Goal: Task Accomplishment & Management: Complete application form

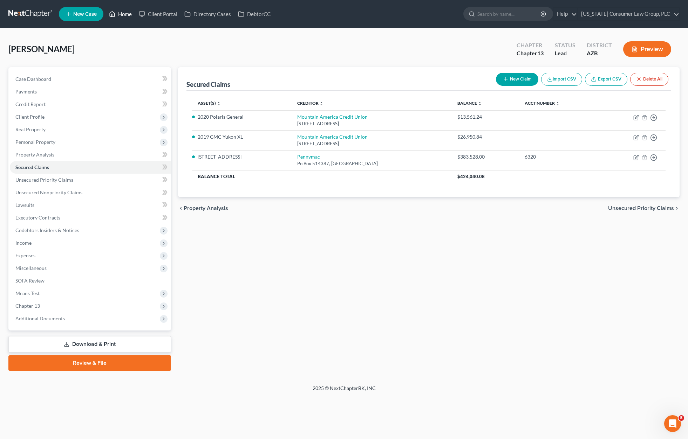
click at [120, 14] on link "Home" at bounding box center [120, 14] width 30 height 13
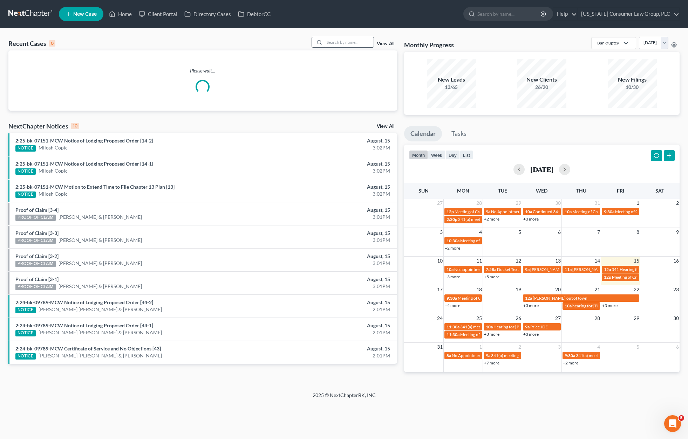
click at [338, 40] on input "search" at bounding box center [348, 42] width 49 height 10
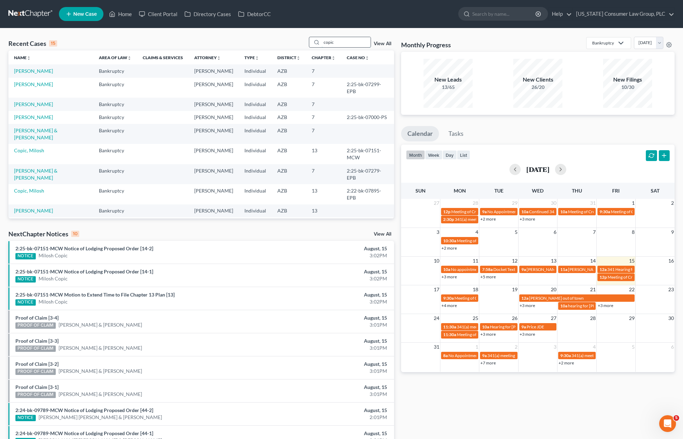
type input "copic"
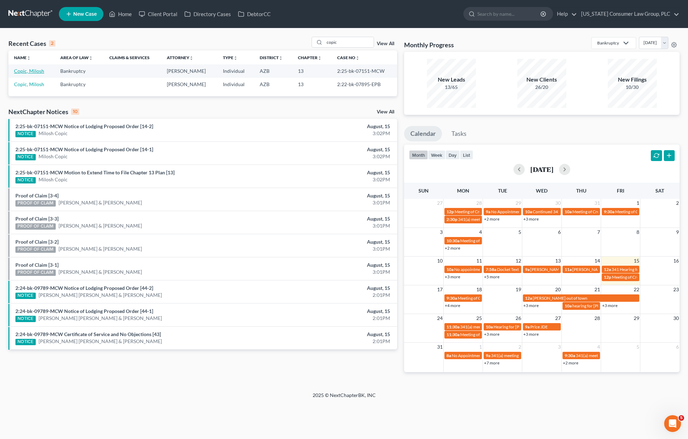
click at [35, 70] on link "Copic, Milosh" at bounding box center [29, 71] width 30 height 6
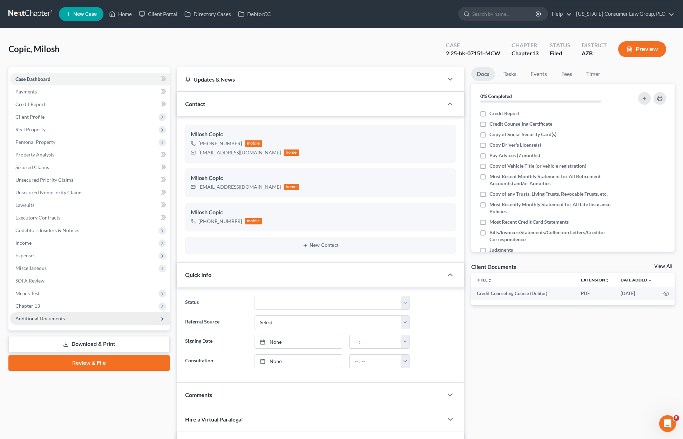
click at [54, 322] on span "Additional Documents" at bounding box center [90, 319] width 160 height 13
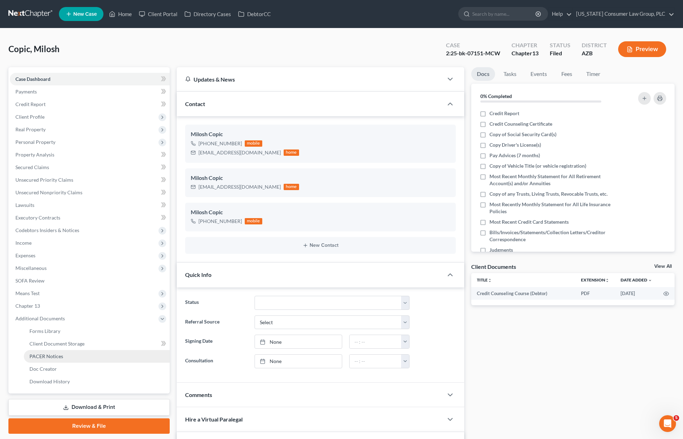
click at [55, 357] on span "PACER Notices" at bounding box center [46, 357] width 34 height 6
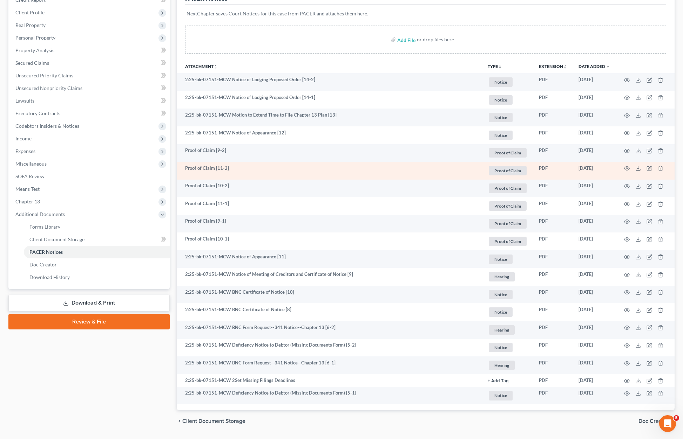
scroll to position [107, 0]
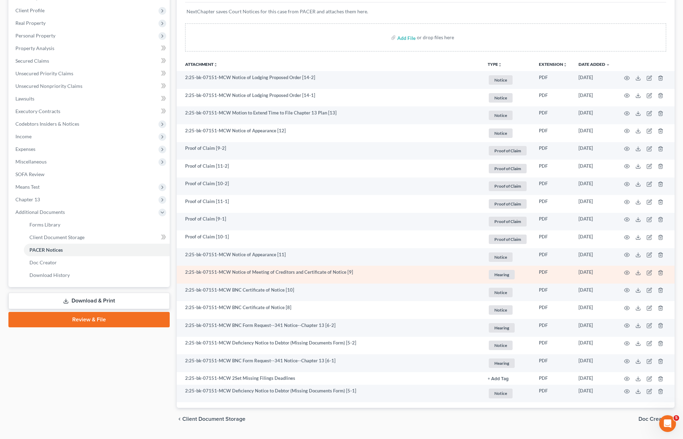
click at [630, 272] on td at bounding box center [644, 275] width 59 height 18
click at [628, 272] on icon "button" at bounding box center [626, 273] width 5 height 4
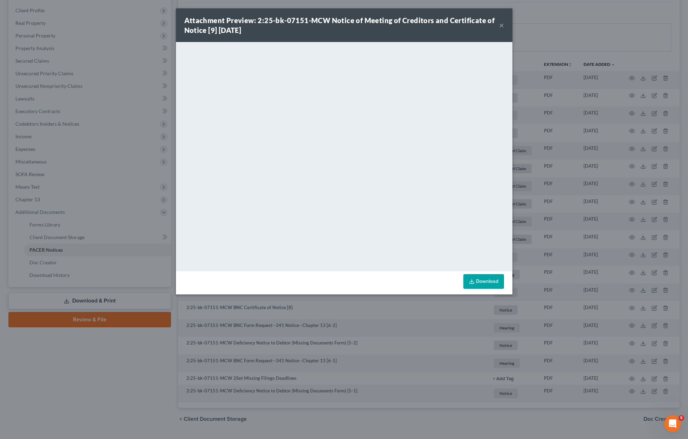
click at [501, 25] on button "×" at bounding box center [501, 25] width 5 height 8
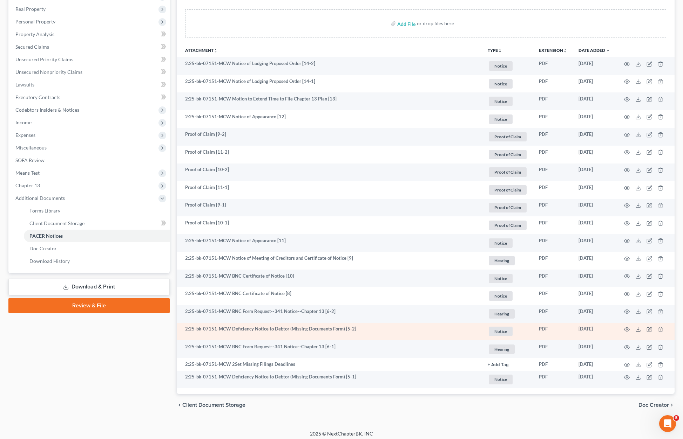
scroll to position [124, 0]
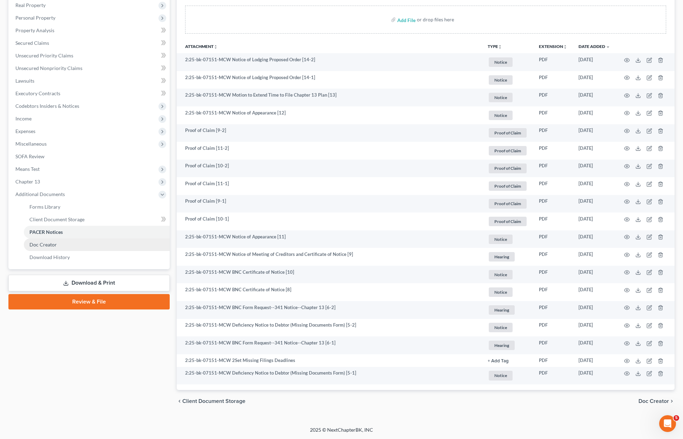
click at [61, 246] on link "Doc Creator" at bounding box center [97, 245] width 146 height 13
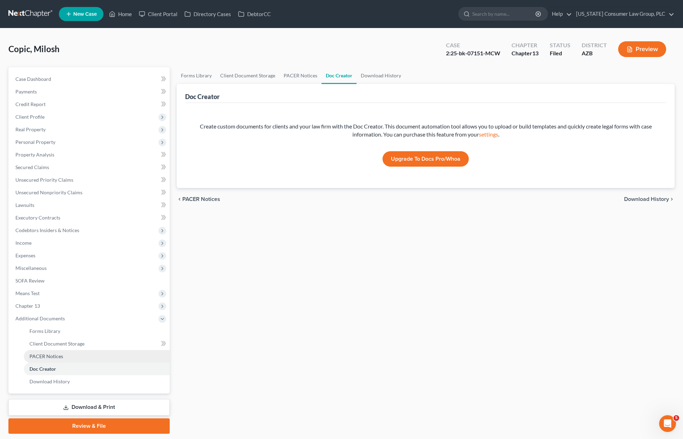
click at [58, 355] on span "PACER Notices" at bounding box center [46, 357] width 34 height 6
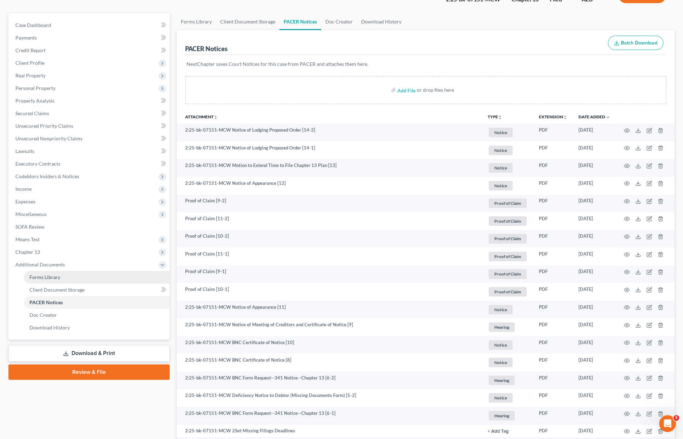
scroll to position [45, 0]
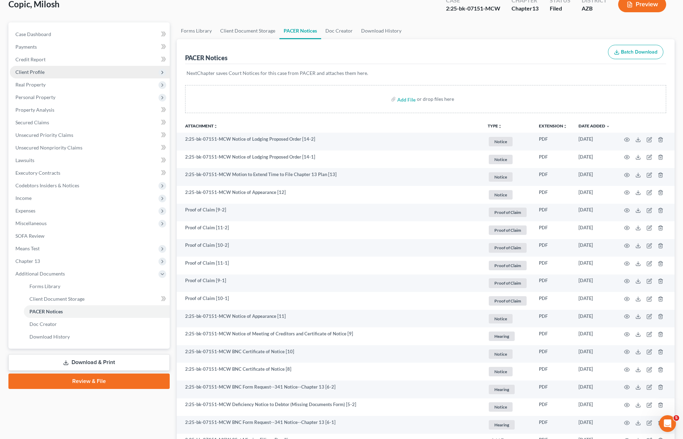
click at [47, 69] on span "Client Profile" at bounding box center [90, 72] width 160 height 13
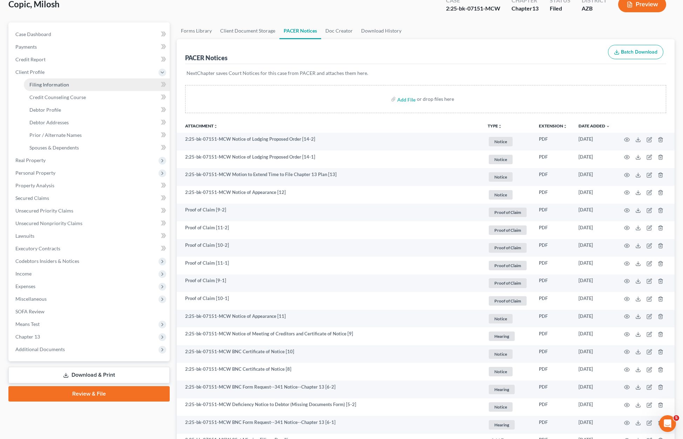
click at [50, 85] on span "Filing Information" at bounding box center [49, 85] width 40 height 6
select select "1"
select select "0"
select select "3"
